Goal: Task Accomplishment & Management: Manage account settings

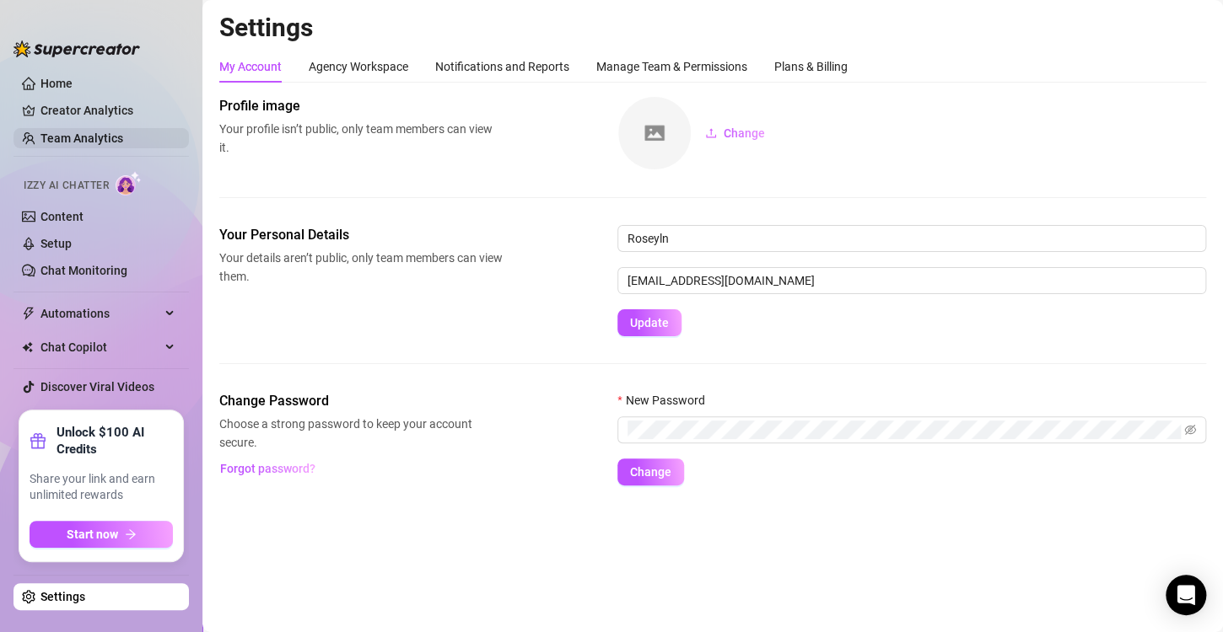
click at [84, 132] on link "Team Analytics" at bounding box center [81, 138] width 83 height 13
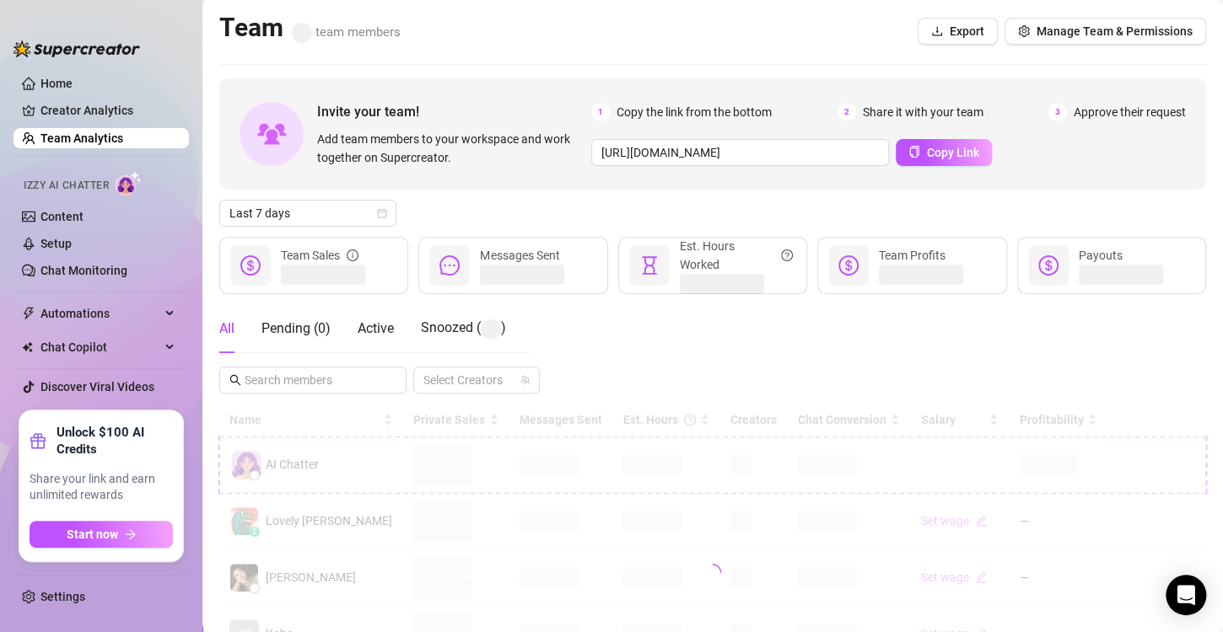
click at [613, 463] on div at bounding box center [712, 572] width 987 height 337
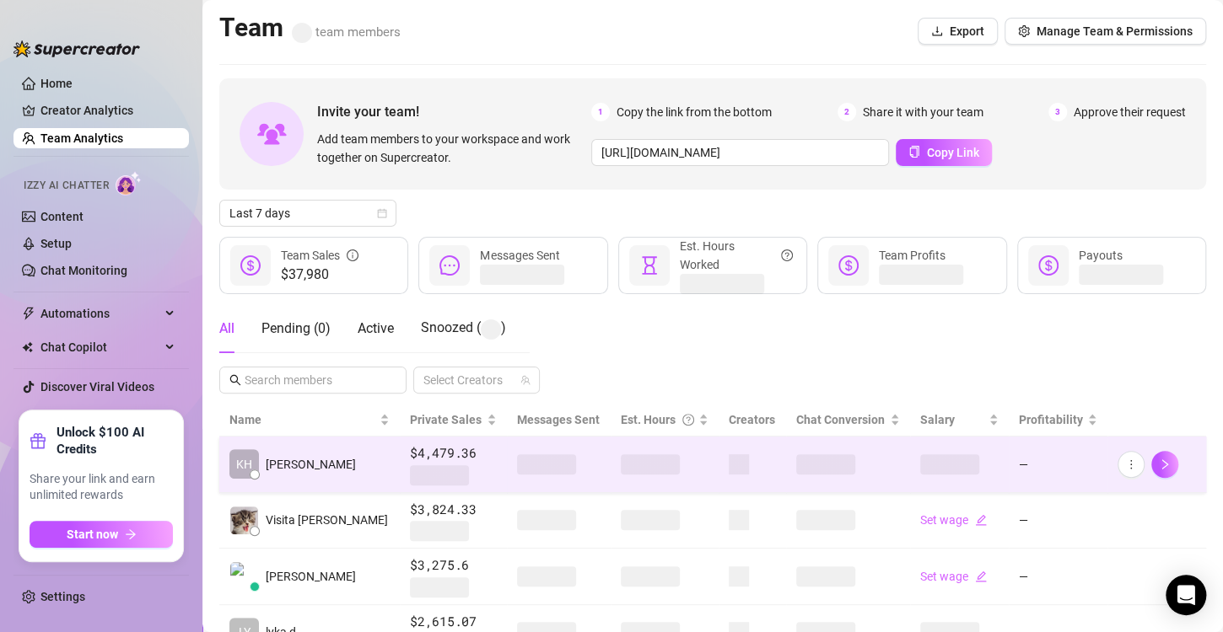
click at [621, 463] on span at bounding box center [650, 465] width 59 height 20
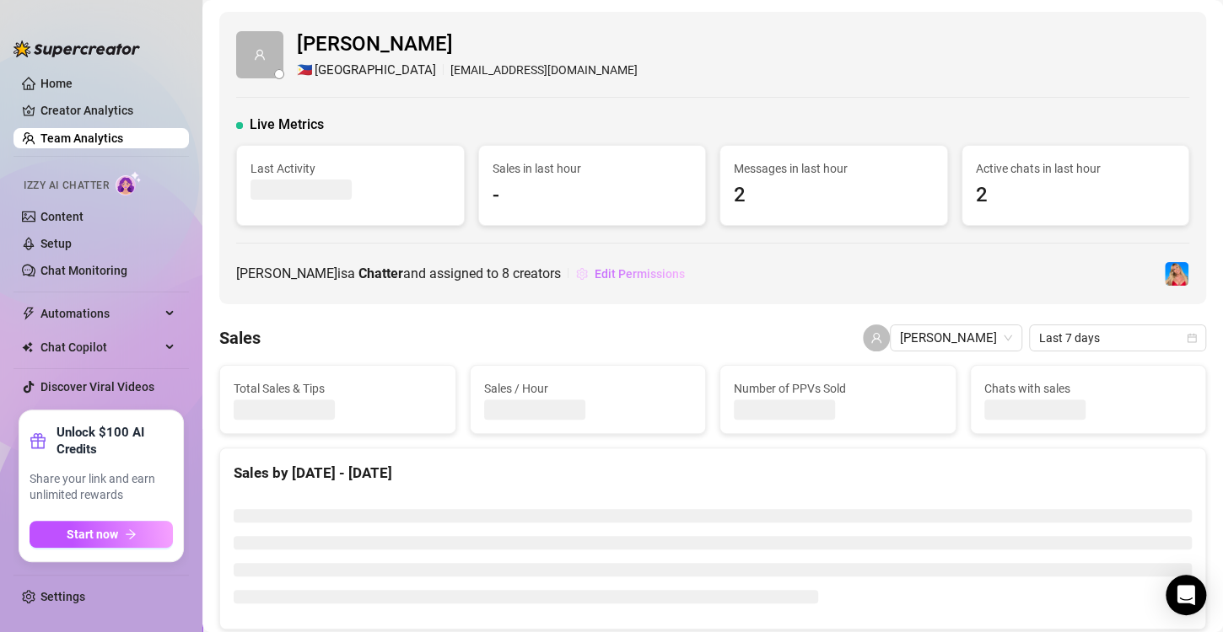
click at [595, 275] on span "Edit Permissions" at bounding box center [640, 273] width 90 height 13
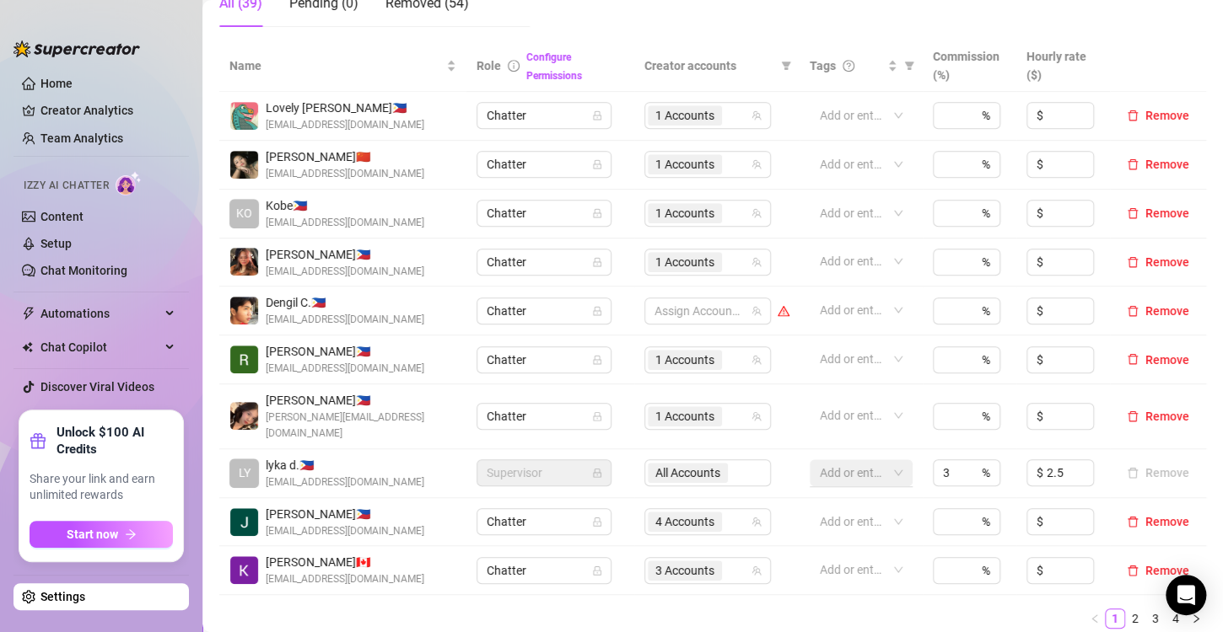
scroll to position [422, 0]
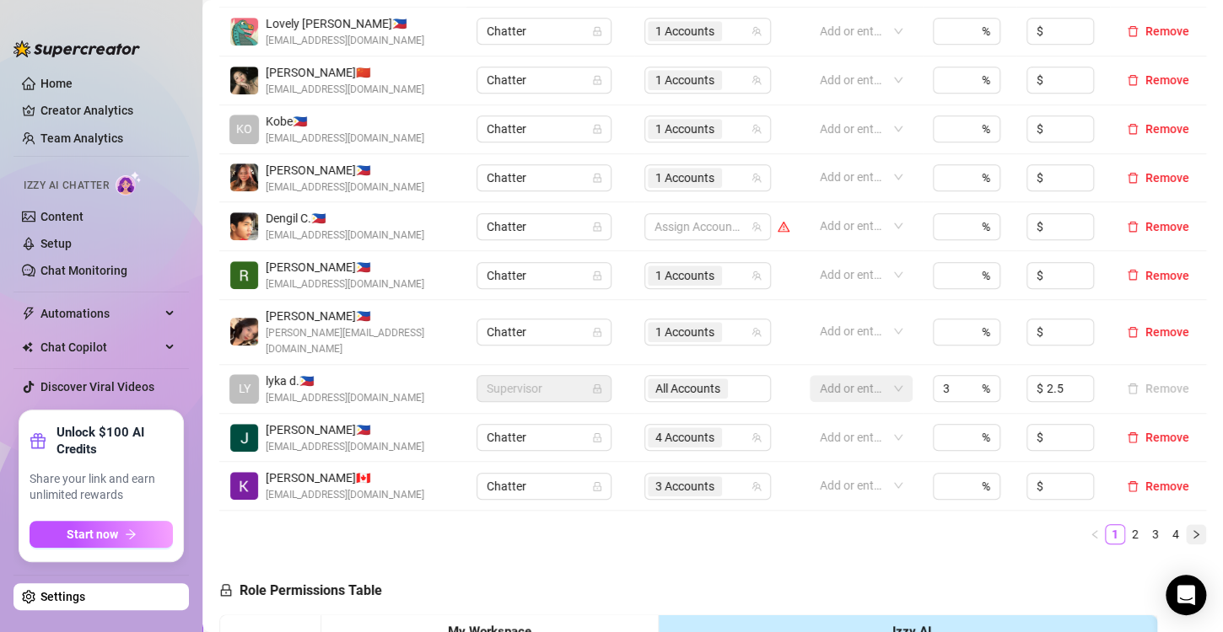
click at [1193, 530] on icon "right" at bounding box center [1195, 534] width 5 height 8
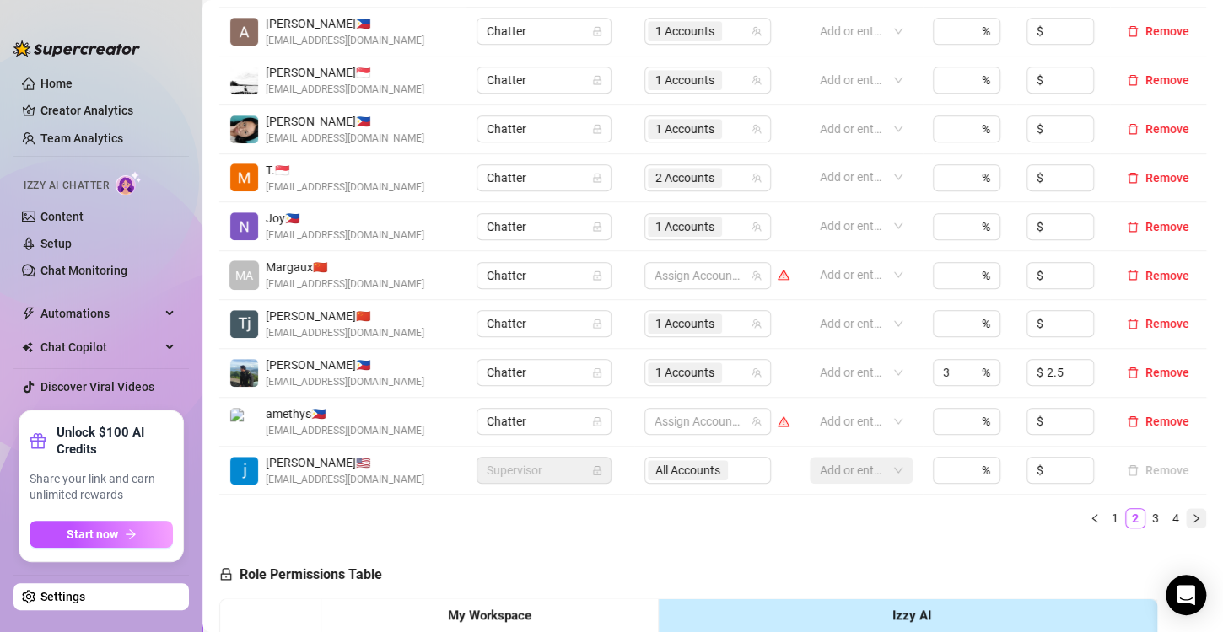
click at [1191, 516] on icon "right" at bounding box center [1196, 519] width 10 height 10
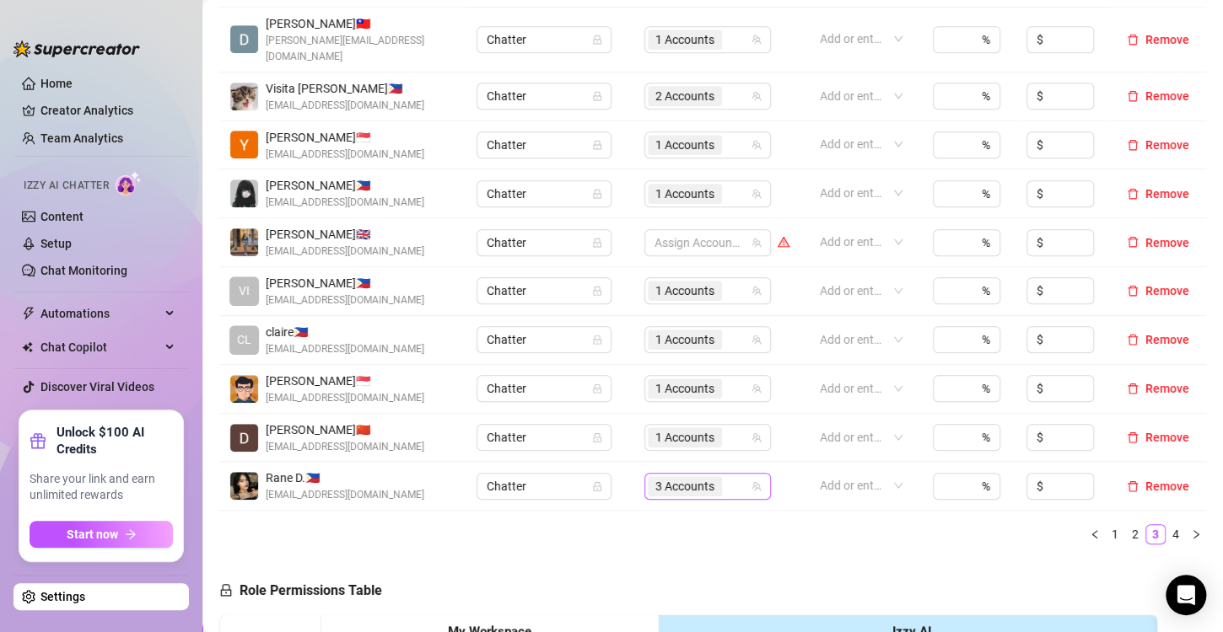
click at [680, 477] on span "3 Accounts" at bounding box center [684, 486] width 59 height 19
